Goal: Task Accomplishment & Management: Manage account settings

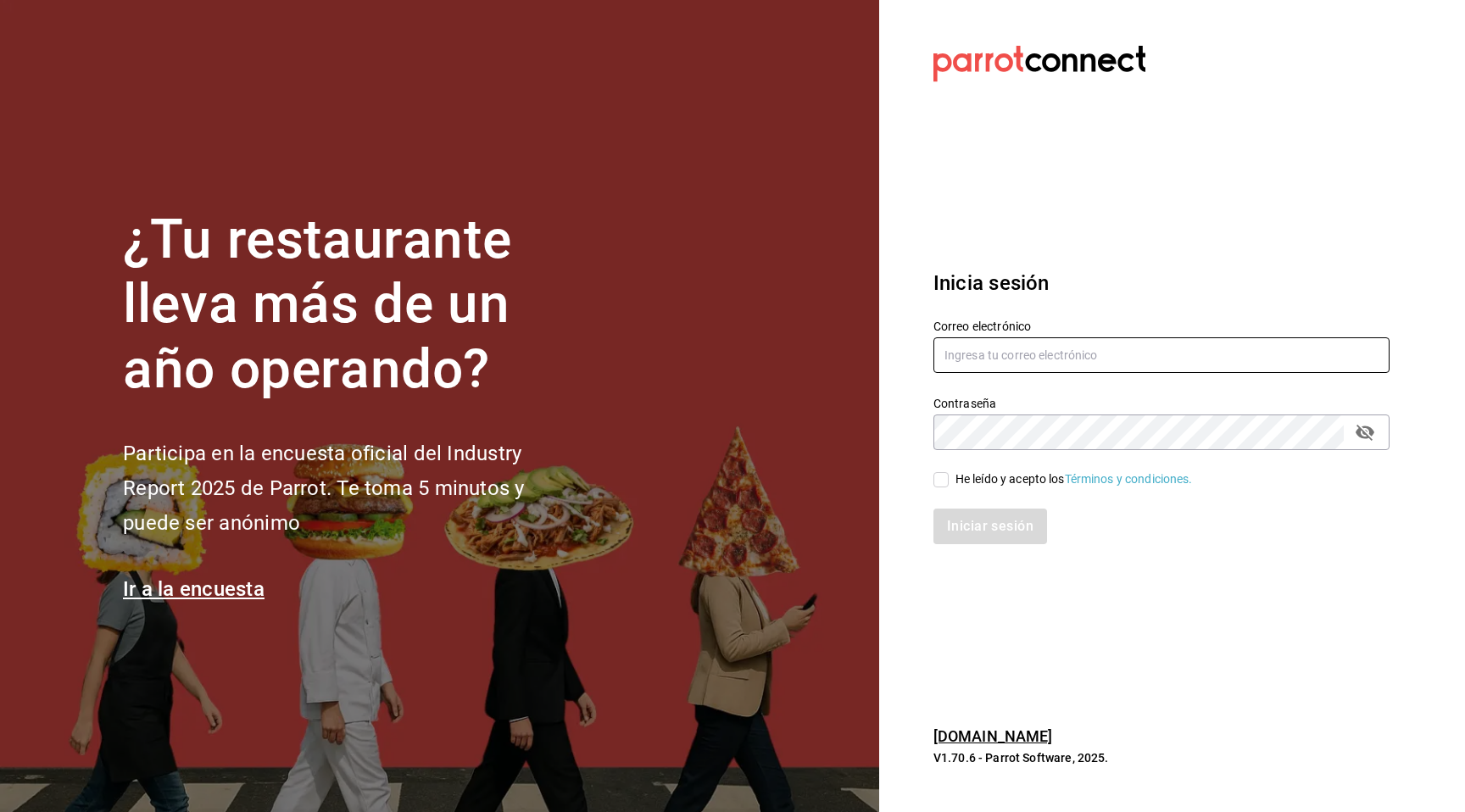
click at [1045, 351] on input "text" at bounding box center [1161, 354] width 456 height 36
paste input "sanjuan@mty.com"
click at [1084, 342] on input "sanjuan@mty.com" at bounding box center [1161, 354] width 456 height 36
click at [1078, 350] on input "sanjuan@mty.com" at bounding box center [1161, 354] width 456 height 36
type input "sanjuan@mty.com"
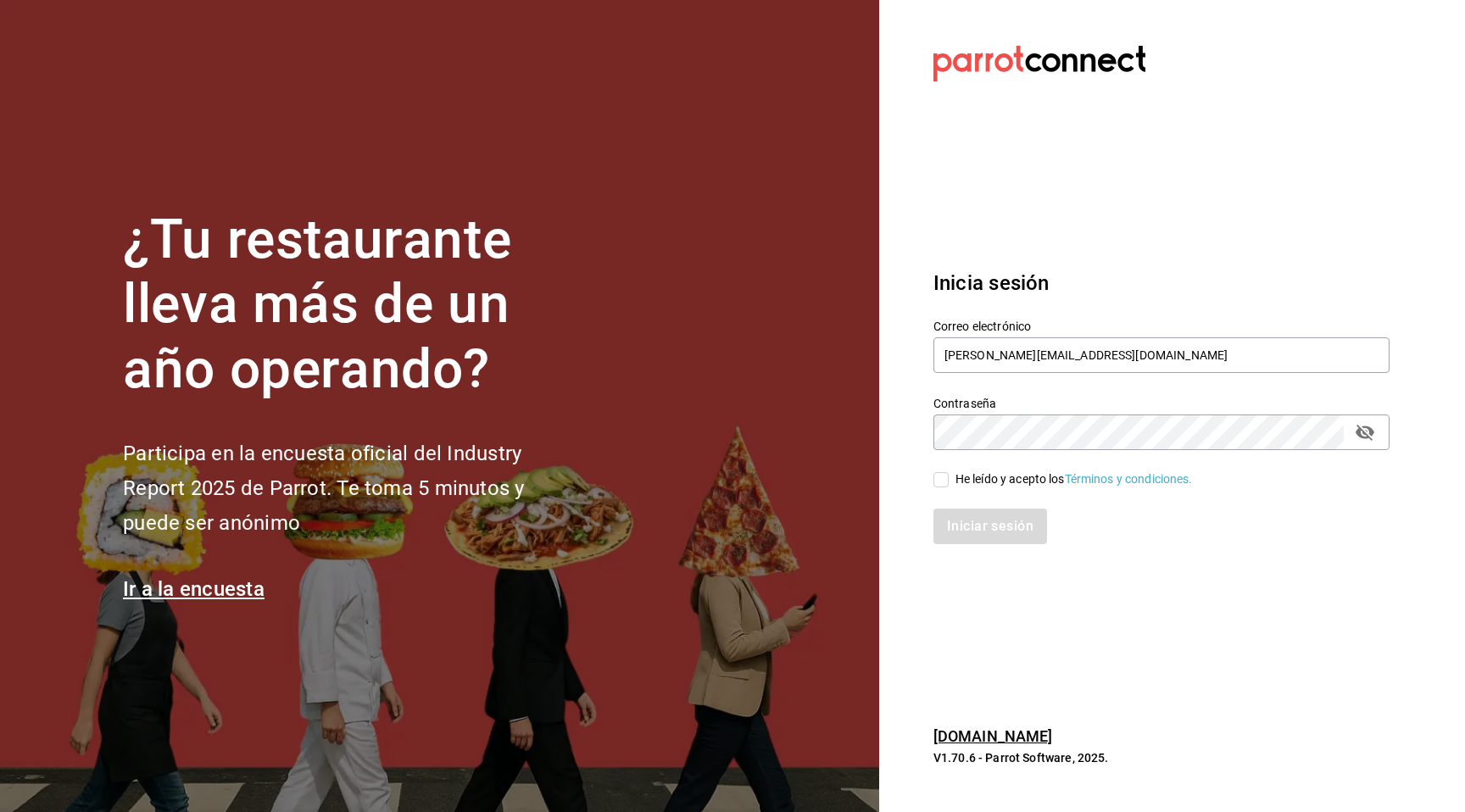
click at [974, 483] on div "He leído y acepto los Términos y condiciones." at bounding box center [1074, 479] width 237 height 17
click at [948, 483] on input "He leído y acepto los Términos y condiciones." at bounding box center [942, 480] width 15 height 15
checkbox input "true"
click at [955, 537] on button "Iniciar sesión" at bounding box center [992, 526] width 116 height 36
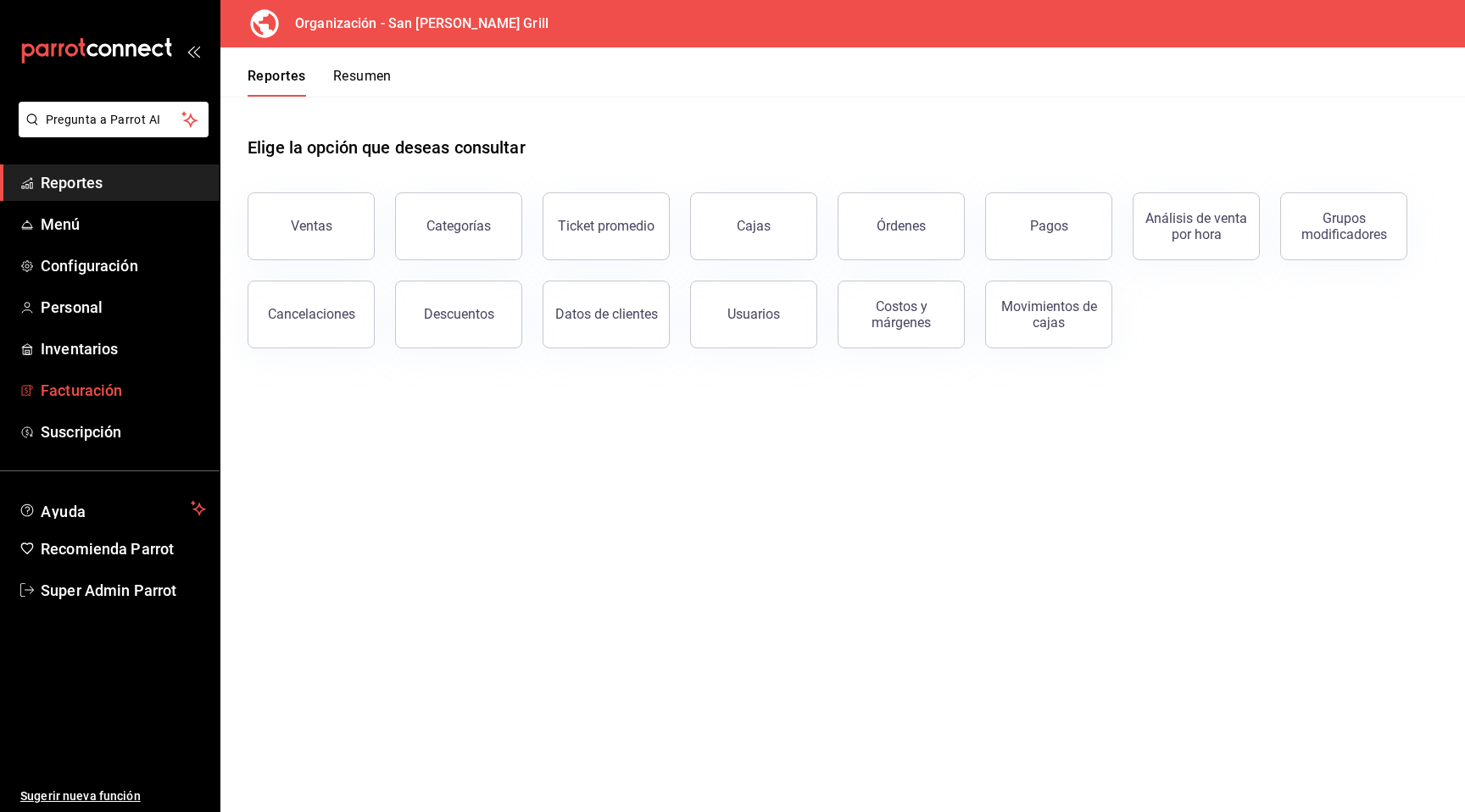
click at [69, 385] on span "Facturación" at bounding box center [123, 390] width 166 height 23
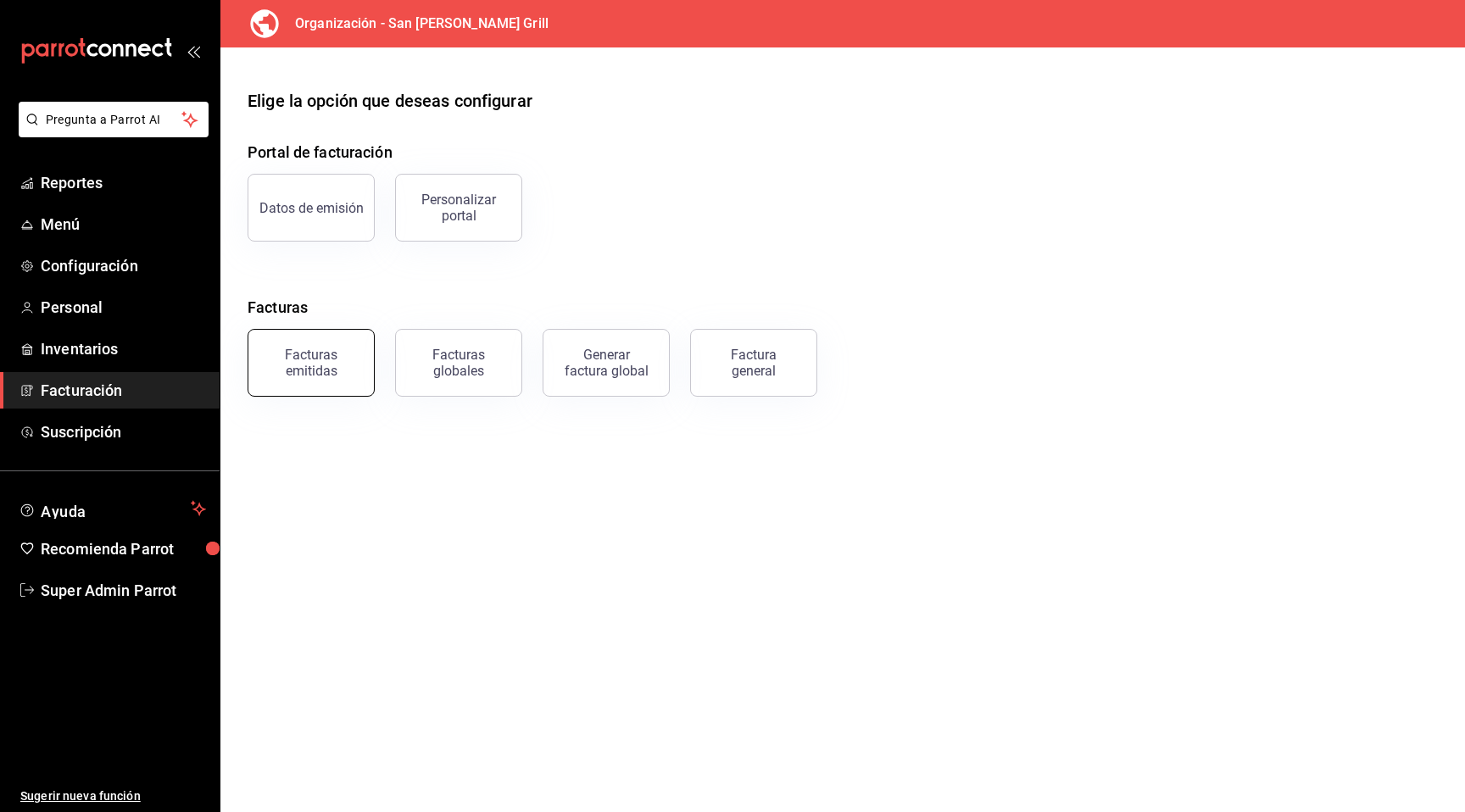
click at [357, 380] on button "Facturas emitidas" at bounding box center [311, 362] width 127 height 67
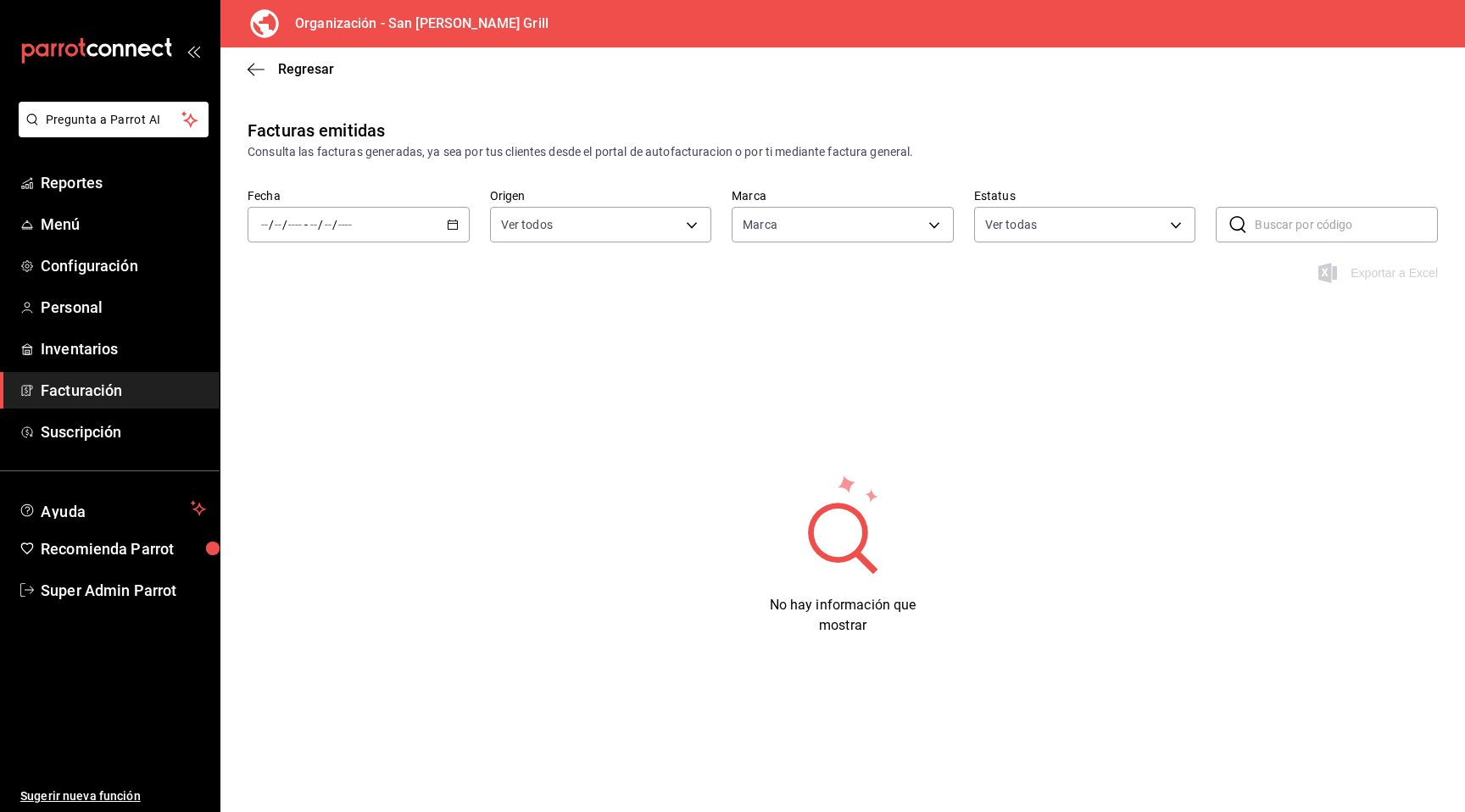
type input "993182a7-2c84-4ec8-9ef4-4438dae30c02"
click at [451, 234] on div "/ / - / /" at bounding box center [359, 224] width 222 height 36
click at [349, 349] on span "Semana actual" at bounding box center [328, 352] width 131 height 17
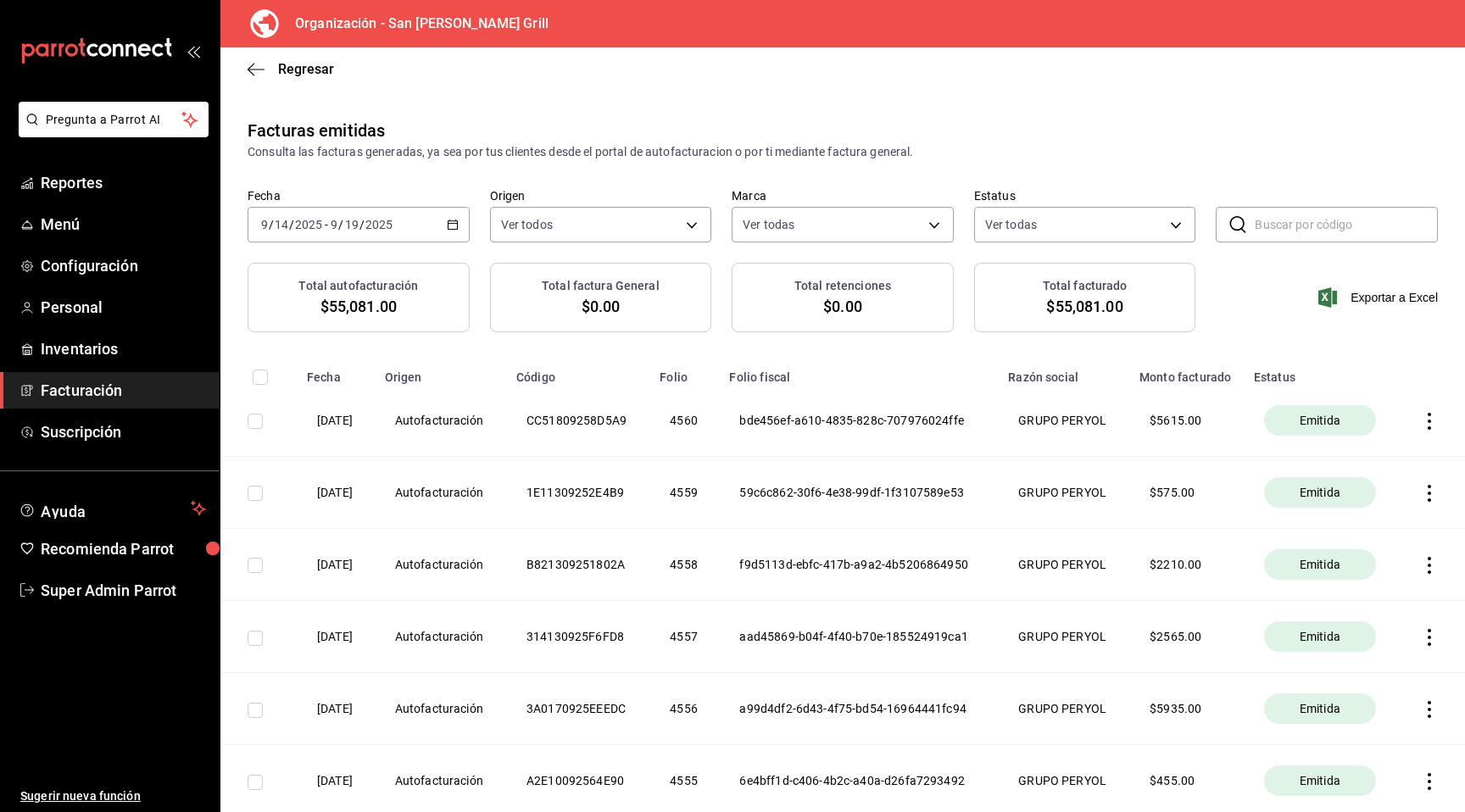
click at [1283, 205] on div "Fecha [DATE] [DATE] - [DATE] [DATE] Origen Ver todos ORDER_INVOICE,GENERAL_INVO…" at bounding box center [842, 224] width 1244 height 74
click at [1270, 222] on input "text" at bounding box center [1346, 224] width 183 height 34
paste input "7AD030925D8C1E"
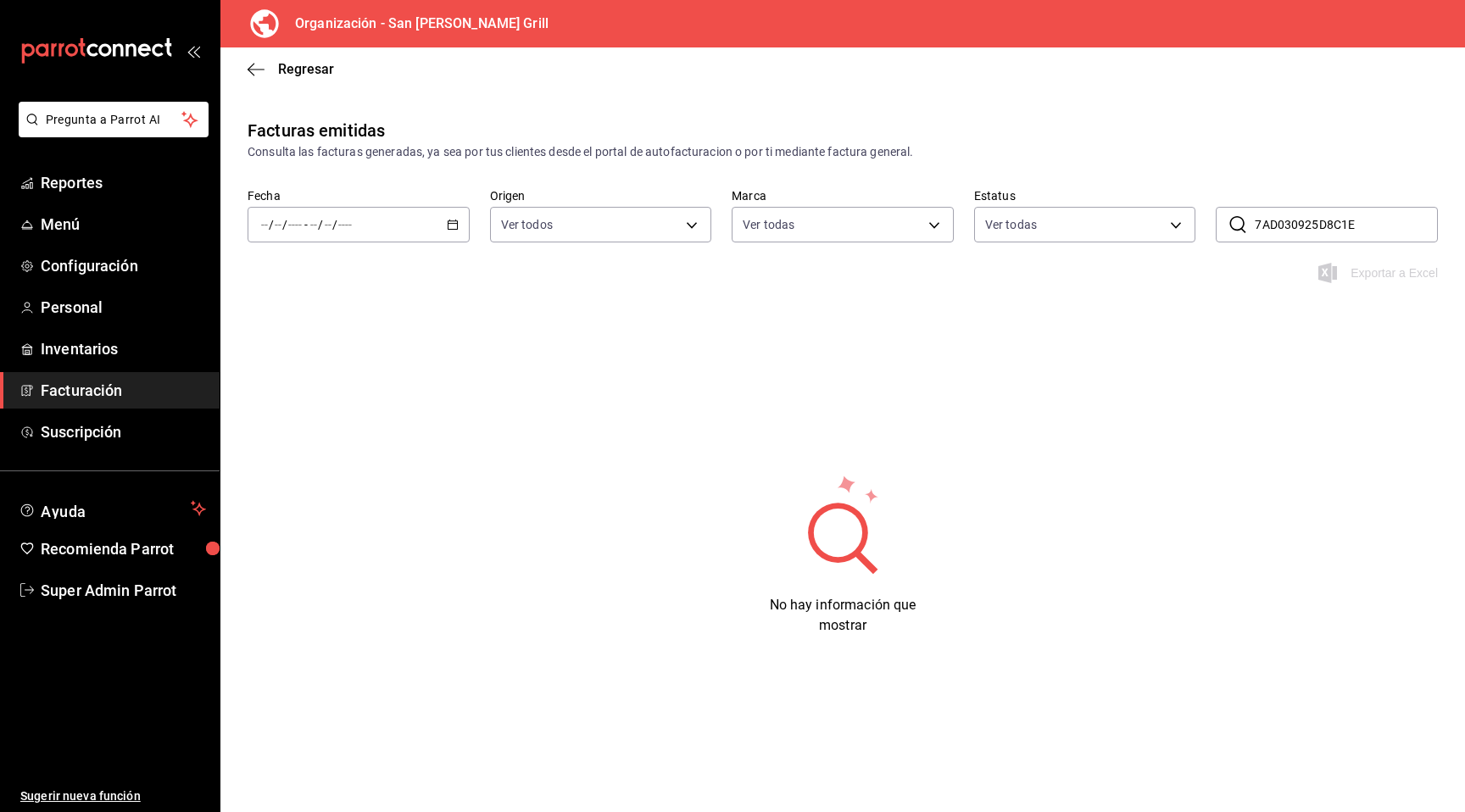
click at [435, 224] on div "/ / - / /" at bounding box center [359, 224] width 222 height 36
click at [326, 397] on span "Mes actual" at bounding box center [328, 390] width 131 height 17
click at [1367, 221] on input "7AD030925D8C1E" at bounding box center [1346, 224] width 183 height 34
type input "7AD030925D8C1E"
click at [1100, 246] on div "Fecha / / - / / Origen Ver todos ORDER_INVOICE,GENERAL_INVOICE Marca Ver todas …" at bounding box center [842, 224] width 1244 height 74
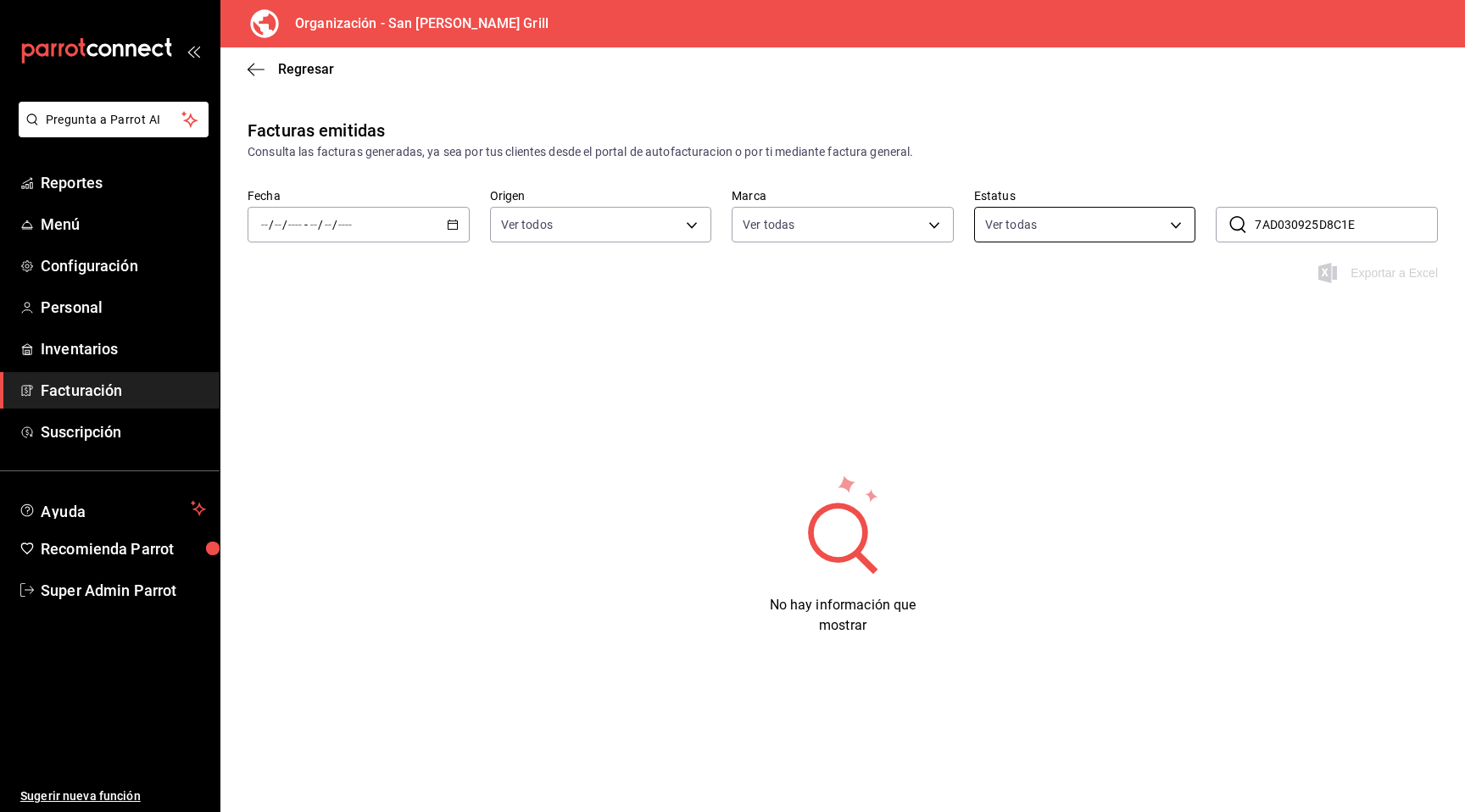
click at [1087, 234] on body "Pregunta a Parrot AI Reportes Menú Configuración Personal Inventarios Facturaci…" at bounding box center [732, 406] width 1465 height 812
click at [464, 309] on div at bounding box center [732, 406] width 1465 height 812
click at [312, 68] on span "Regresar" at bounding box center [306, 68] width 56 height 16
